Goal: Check status: Check status

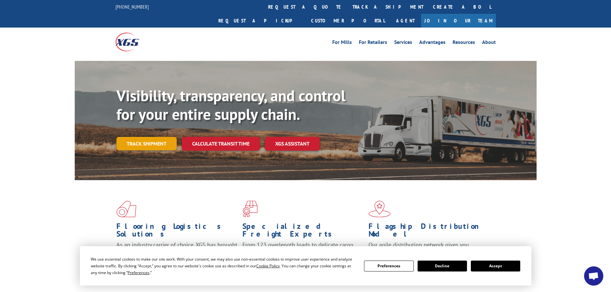
click at [154, 137] on link "Track shipment" at bounding box center [147, 143] width 60 height 13
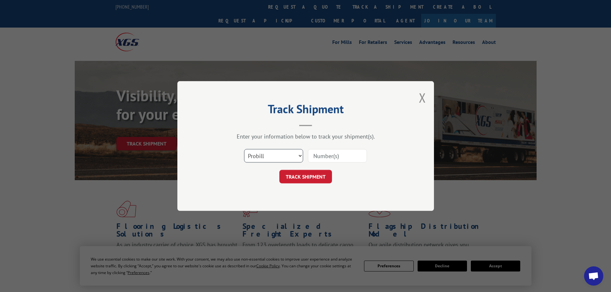
click at [297, 155] on select "Select category... Probill BOL PO" at bounding box center [273, 155] width 59 height 13
select select "bol"
click at [244, 149] on select "Select category... Probill BOL PO" at bounding box center [273, 155] width 59 height 13
click at [350, 159] on input at bounding box center [337, 155] width 59 height 13
type input "6024561"
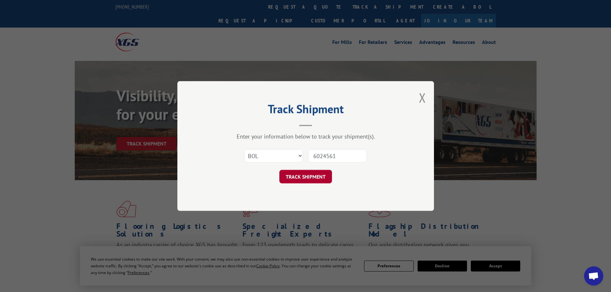
click at [295, 176] on button "TRACK SHIPMENT" at bounding box center [306, 176] width 53 height 13
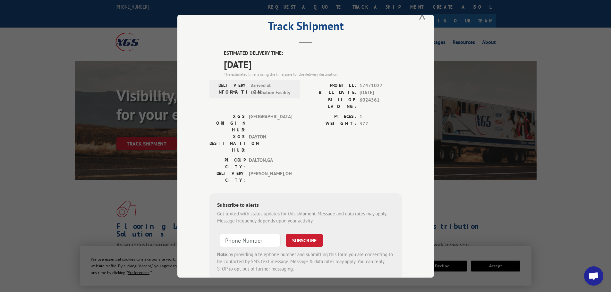
scroll to position [26, 0]
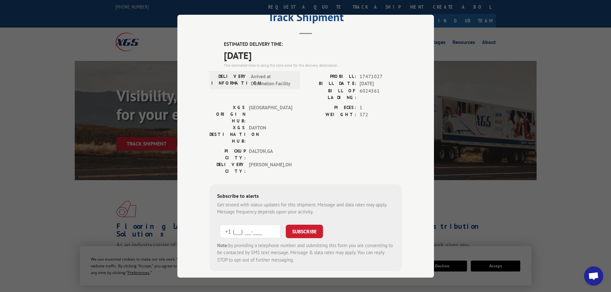
click at [260, 225] on input "+1 (___) ___-____" at bounding box center [250, 231] width 61 height 13
type input "[PHONE_NUMBER]"
click at [297, 225] on button "SUBSCRIBE" at bounding box center [304, 231] width 37 height 13
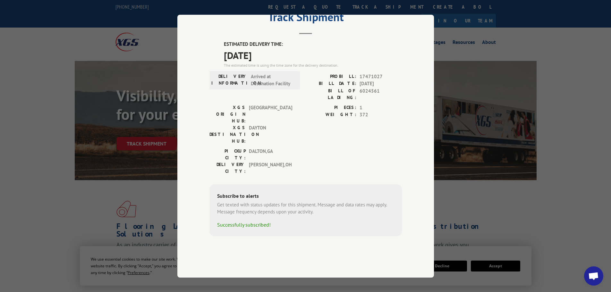
scroll to position [0, 0]
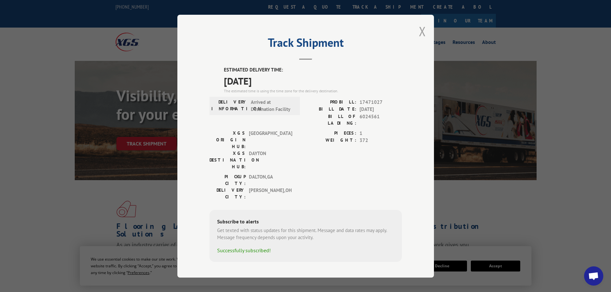
click at [421, 37] on button "Close modal" at bounding box center [422, 31] width 7 height 17
